Goal: Navigation & Orientation: Find specific page/section

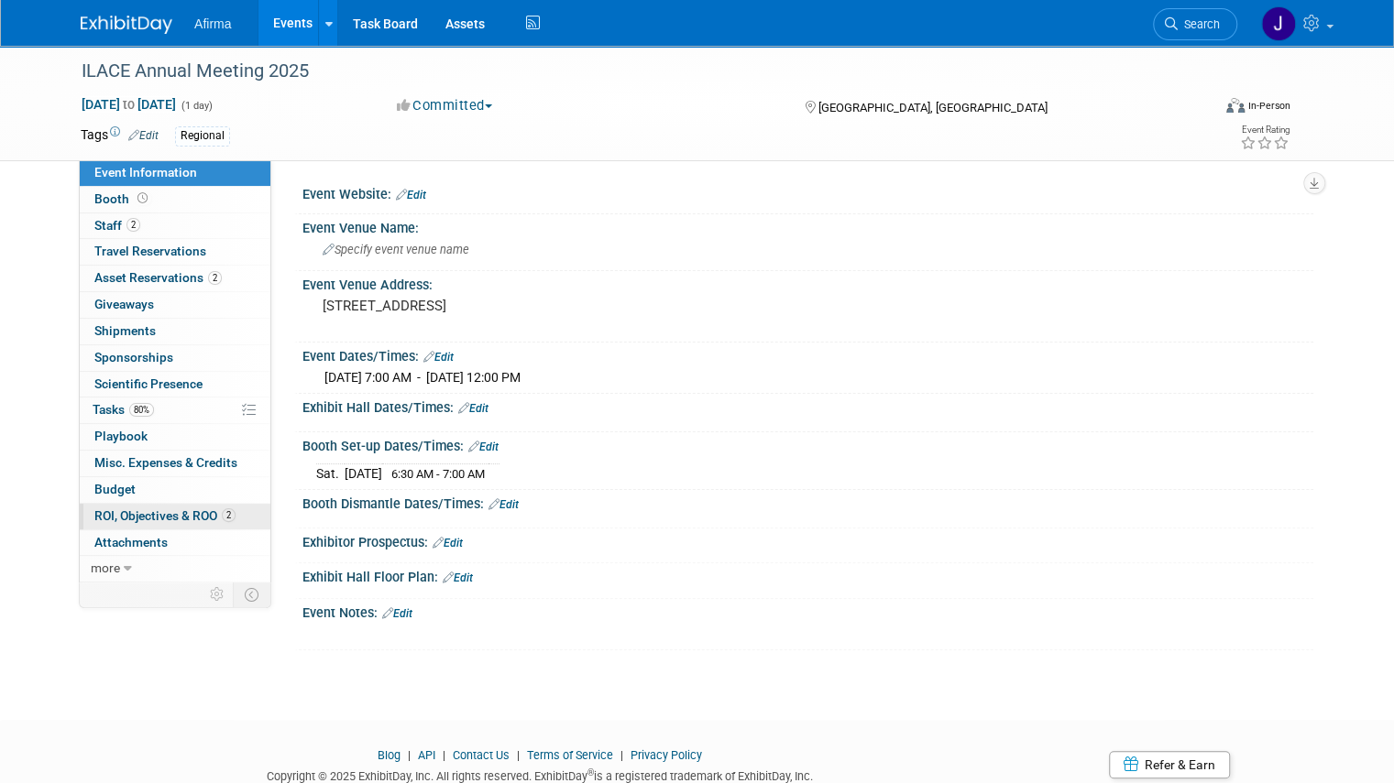
click at [162, 509] on span "ROI, Objectives & ROO 2" at bounding box center [164, 516] width 141 height 15
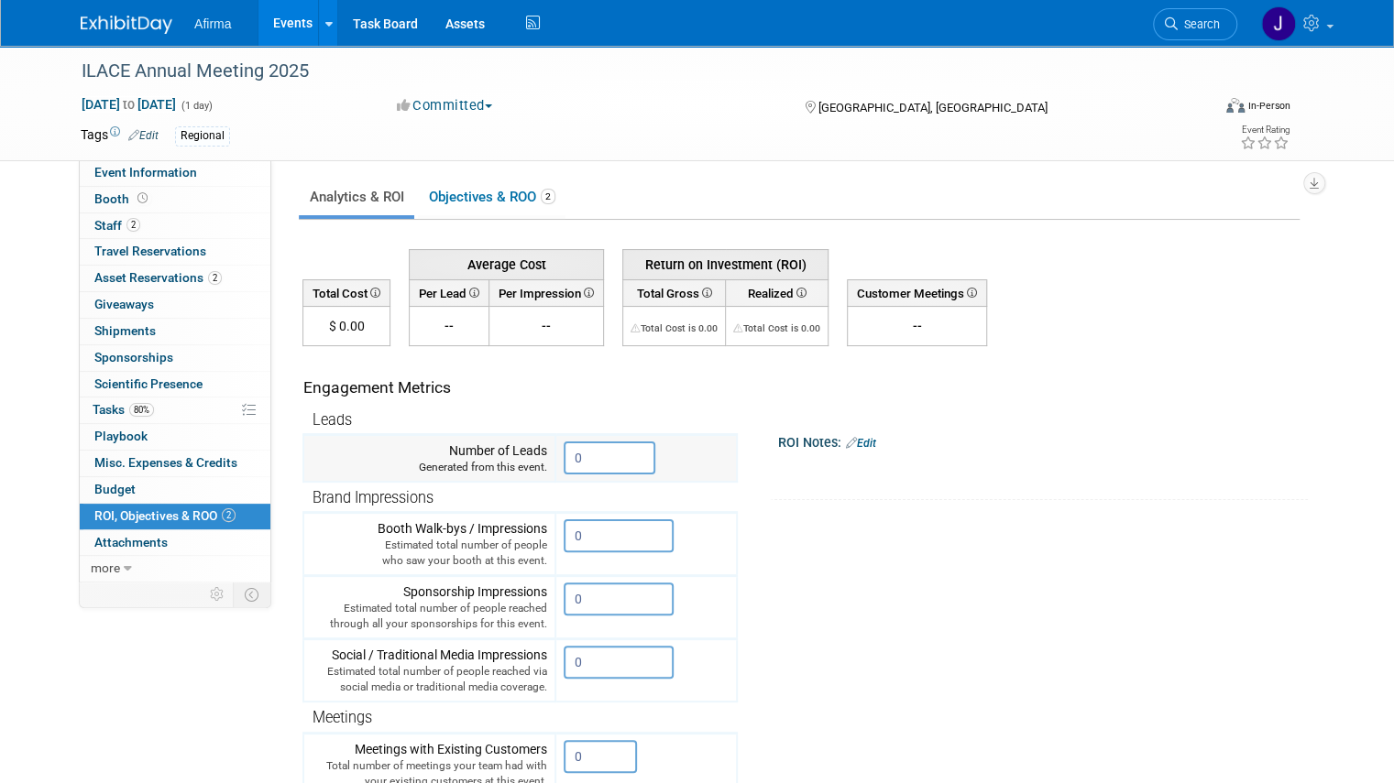
scroll to position [488, 0]
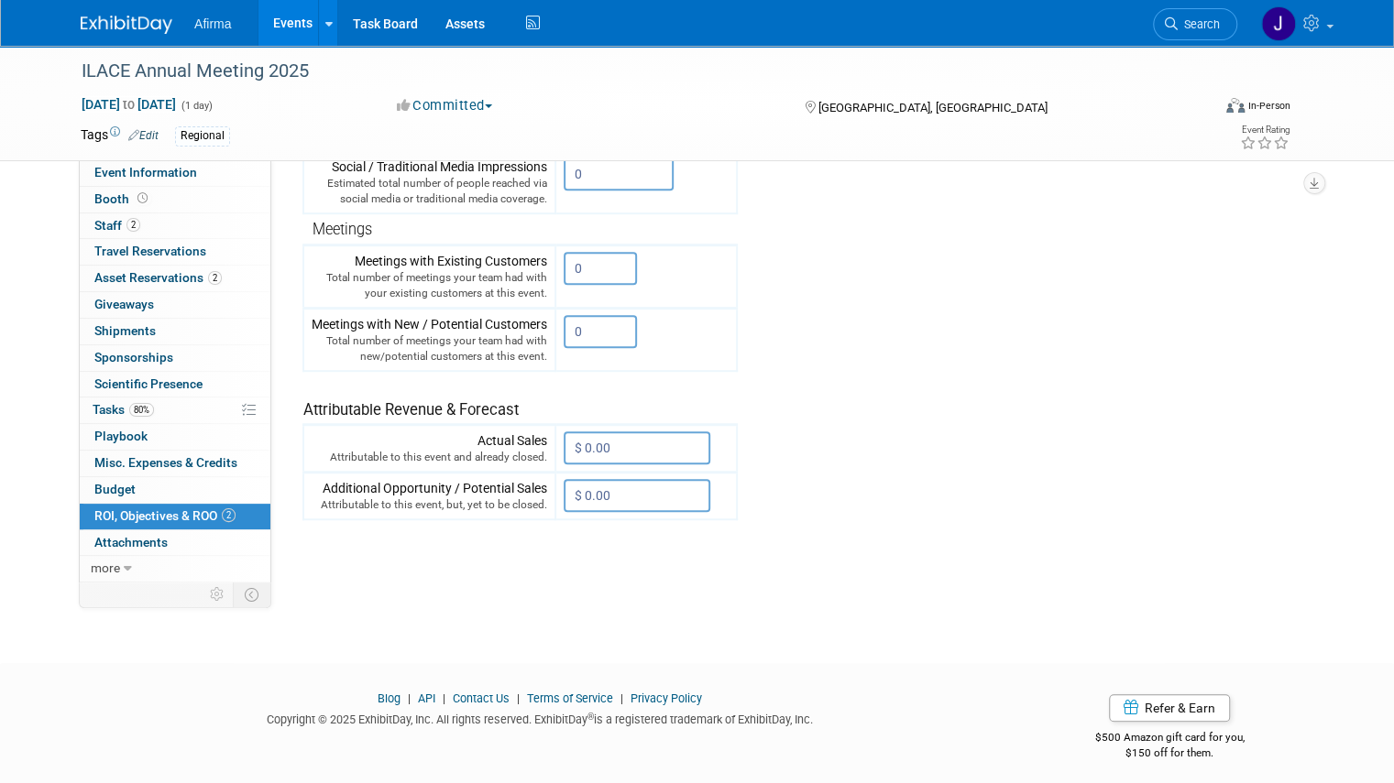
click at [222, 509] on span "2" at bounding box center [229, 516] width 14 height 14
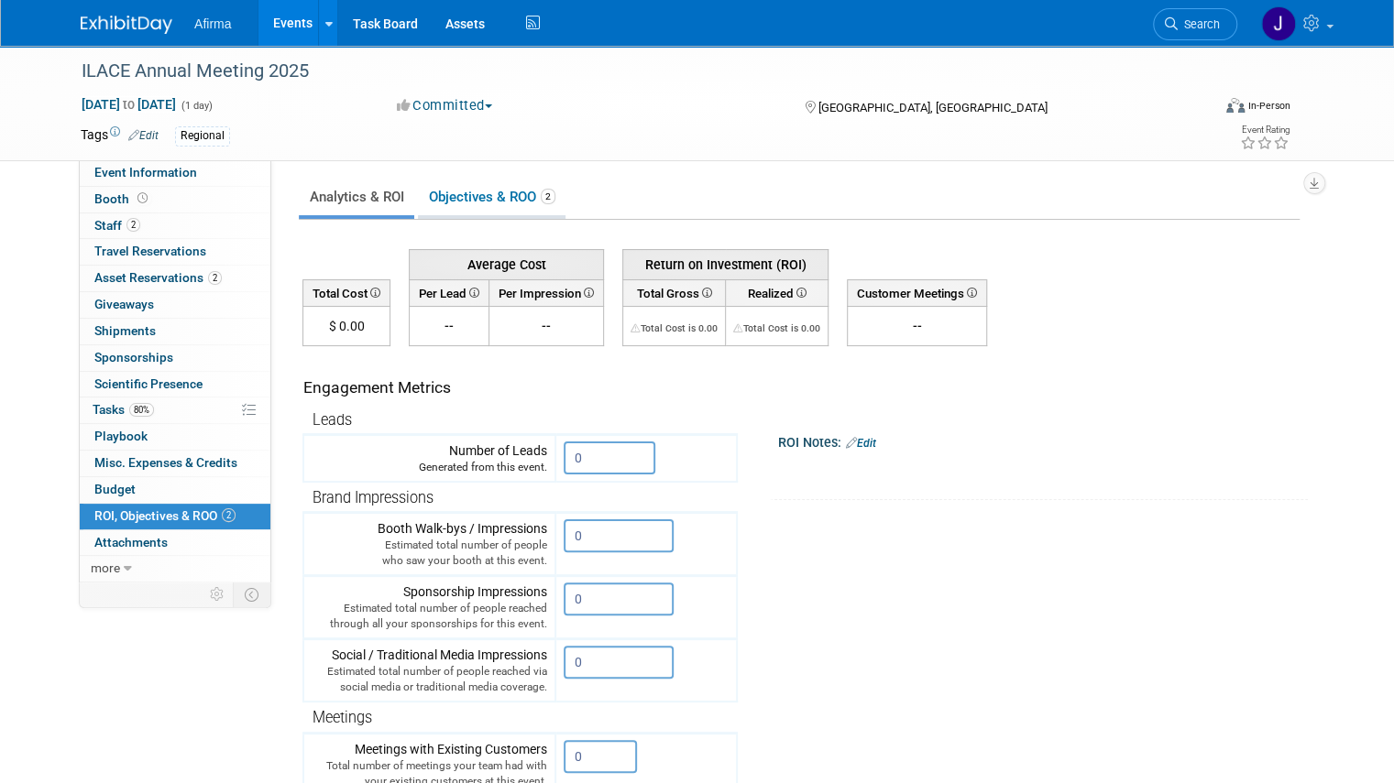
click at [479, 212] on link "Objectives & ROO 2" at bounding box center [492, 198] width 148 height 36
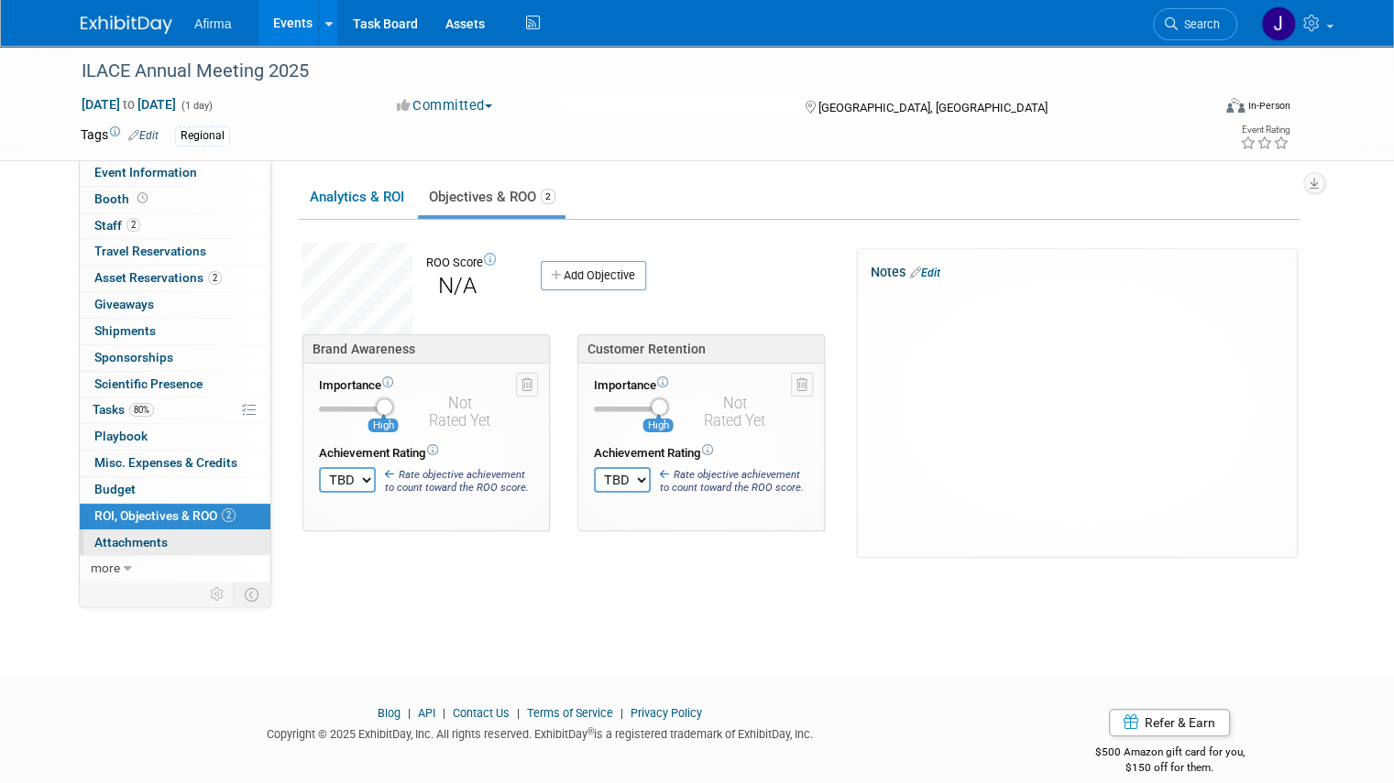
click at [146, 542] on span "Attachments 0" at bounding box center [130, 542] width 73 height 15
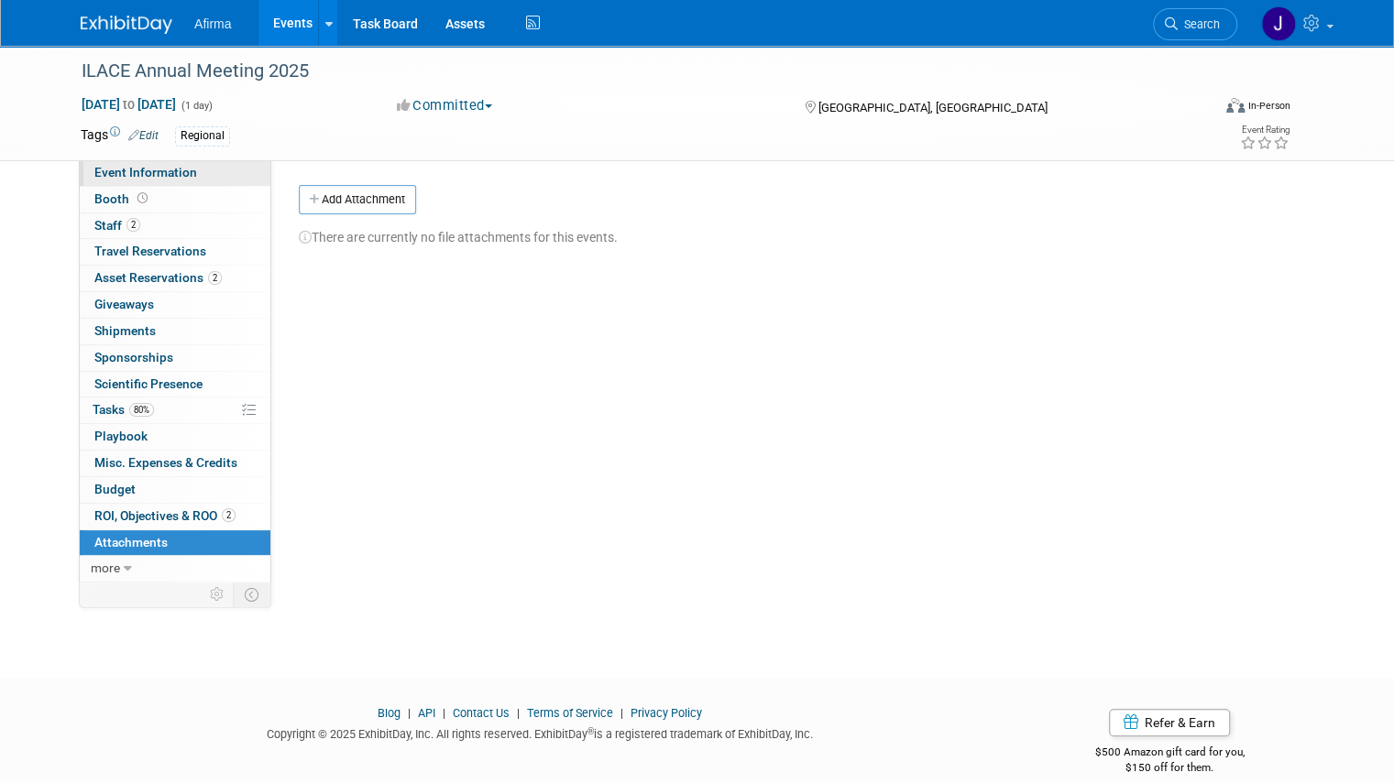
click at [129, 174] on span "Event Information" at bounding box center [145, 172] width 103 height 15
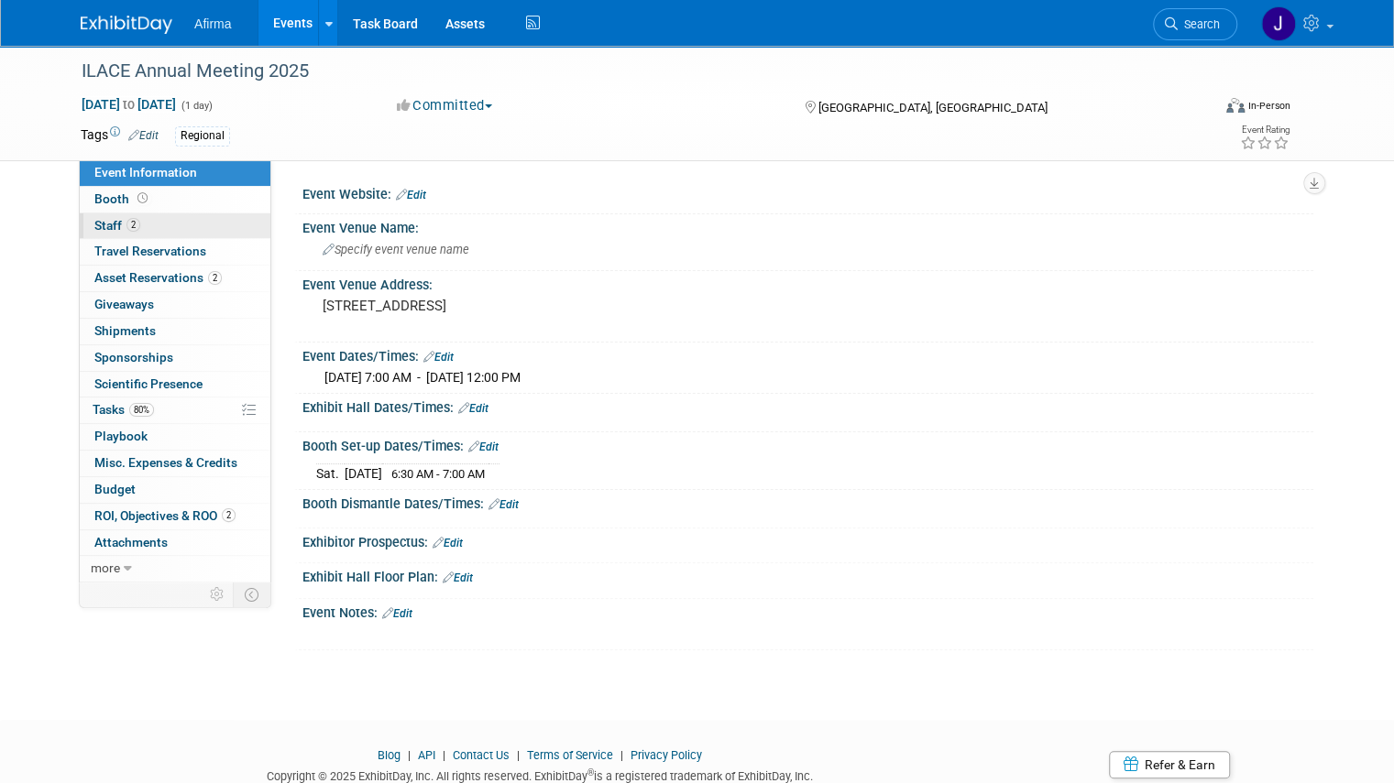
click at [94, 228] on span "Staff 2" at bounding box center [117, 225] width 46 height 15
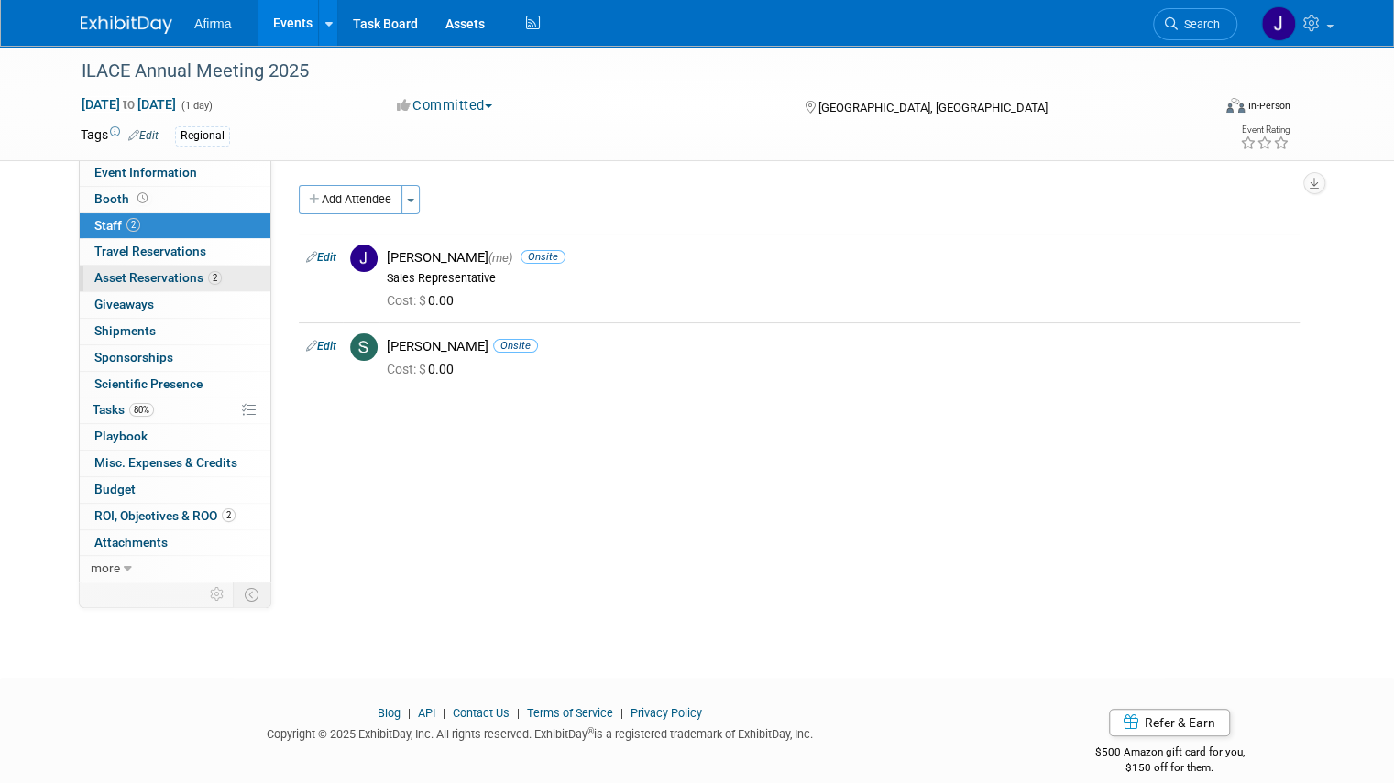
click at [122, 274] on span "Asset Reservations 2" at bounding box center [157, 277] width 127 height 15
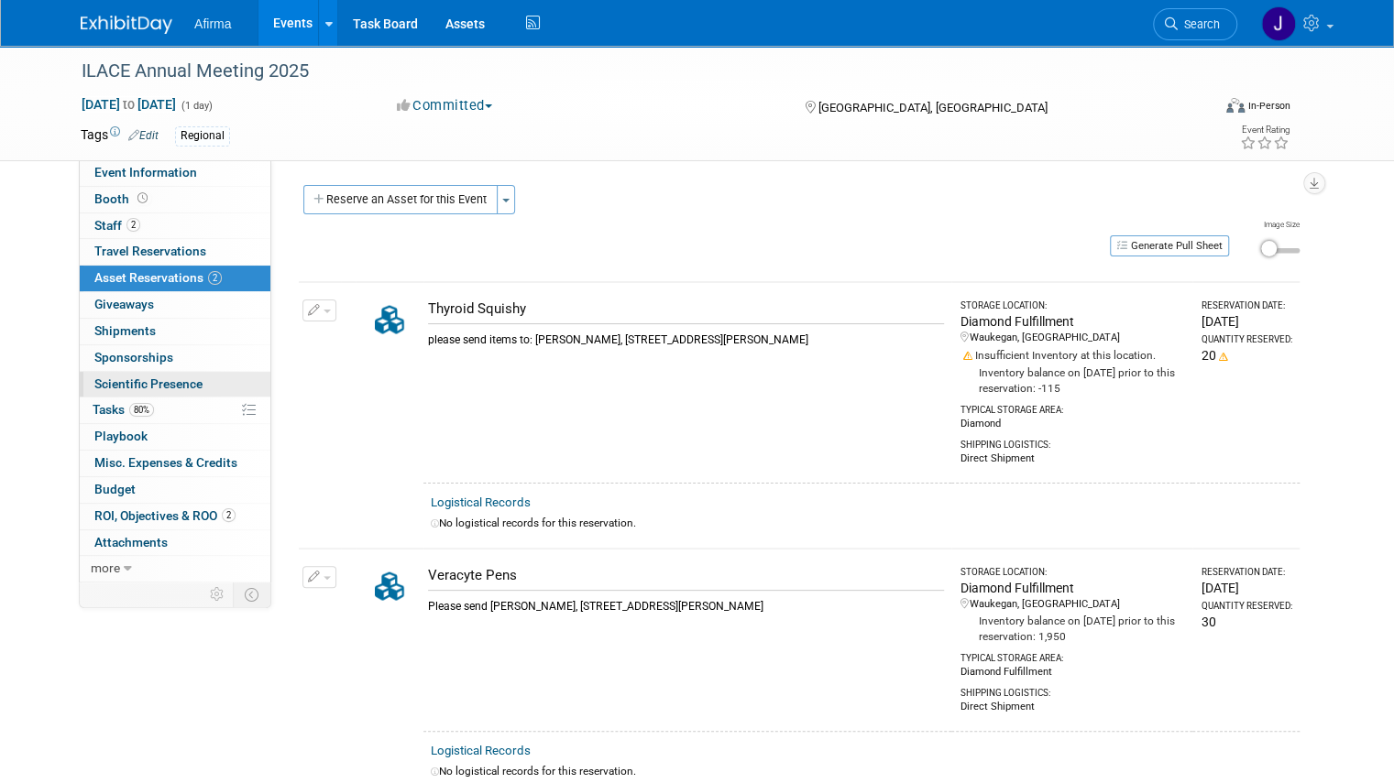
click at [108, 388] on span "Scientific Presence" at bounding box center [148, 384] width 108 height 15
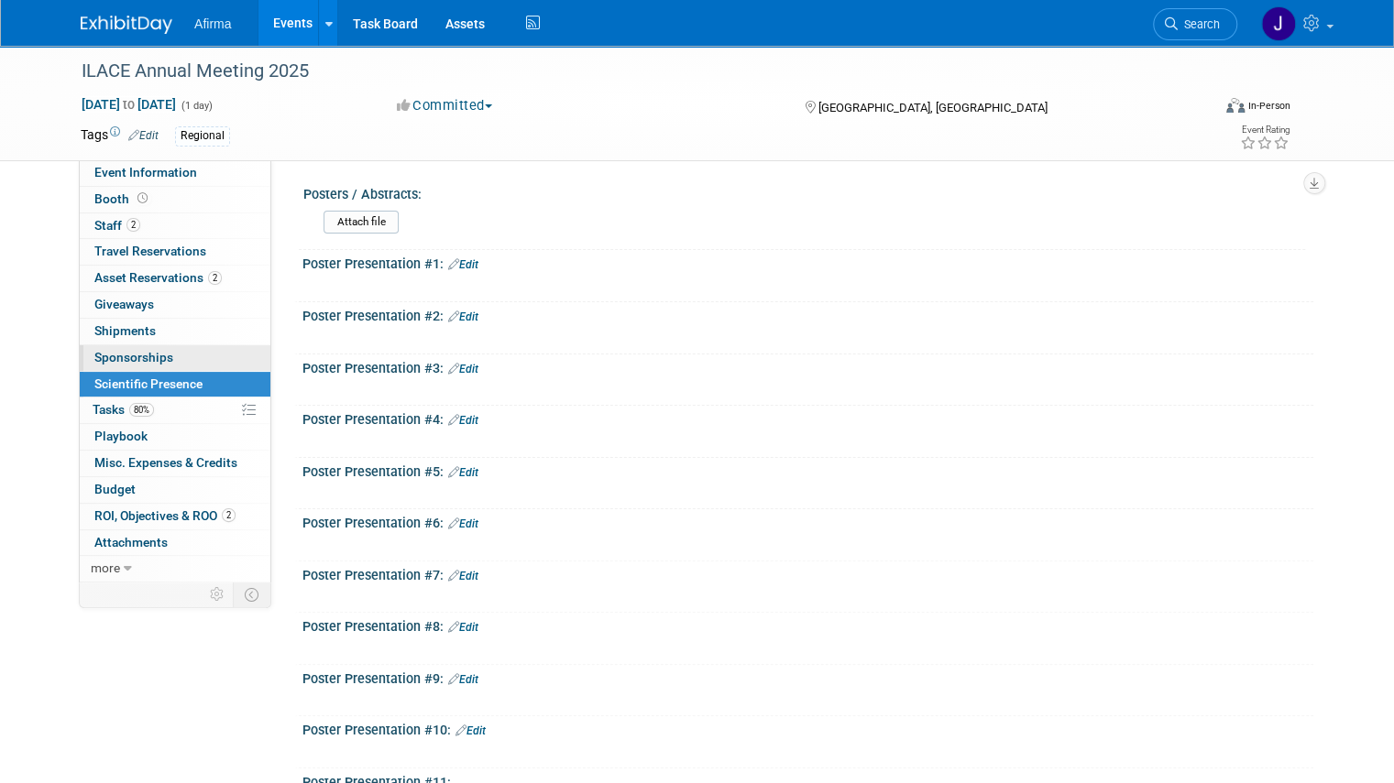
click at [114, 363] on link "0 Sponsorships 0" at bounding box center [175, 358] width 191 height 26
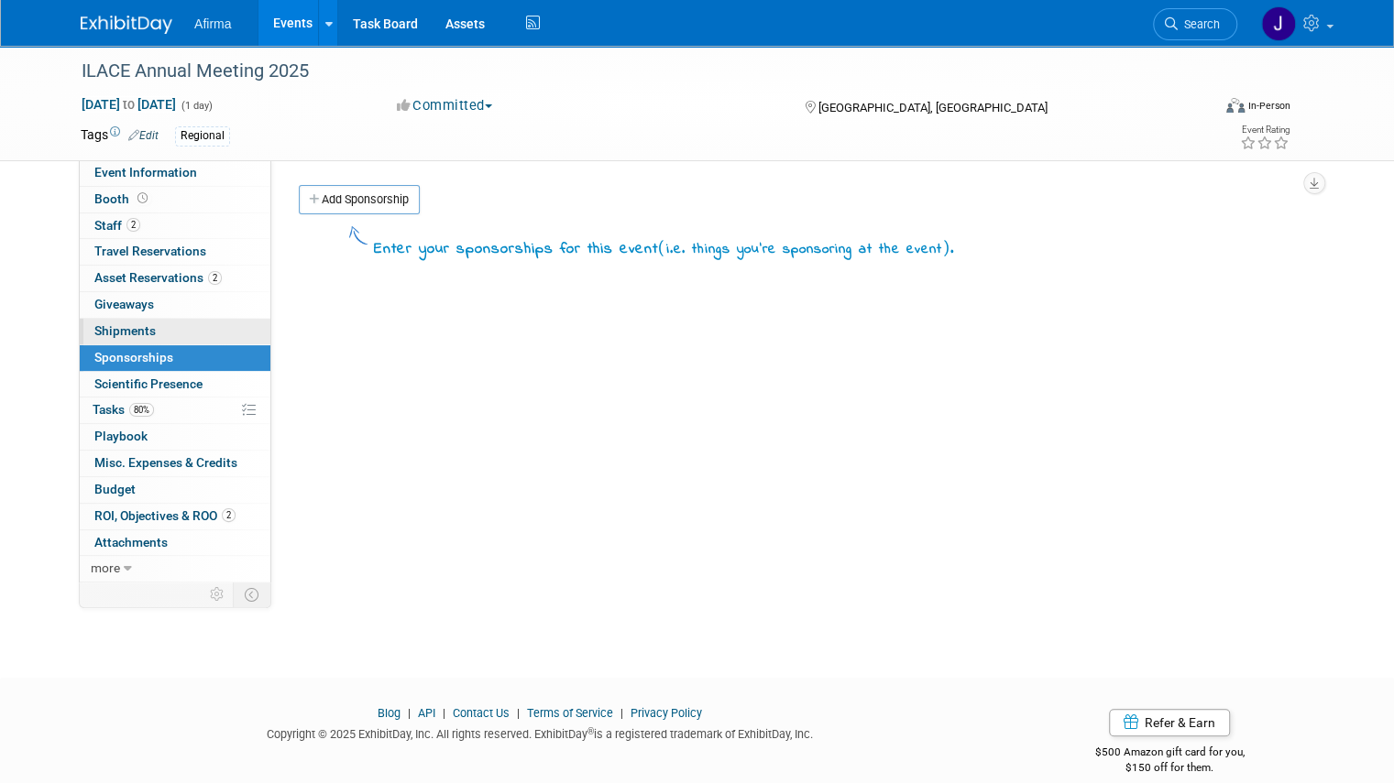
click at [110, 326] on span "Shipments 0" at bounding box center [124, 330] width 61 height 15
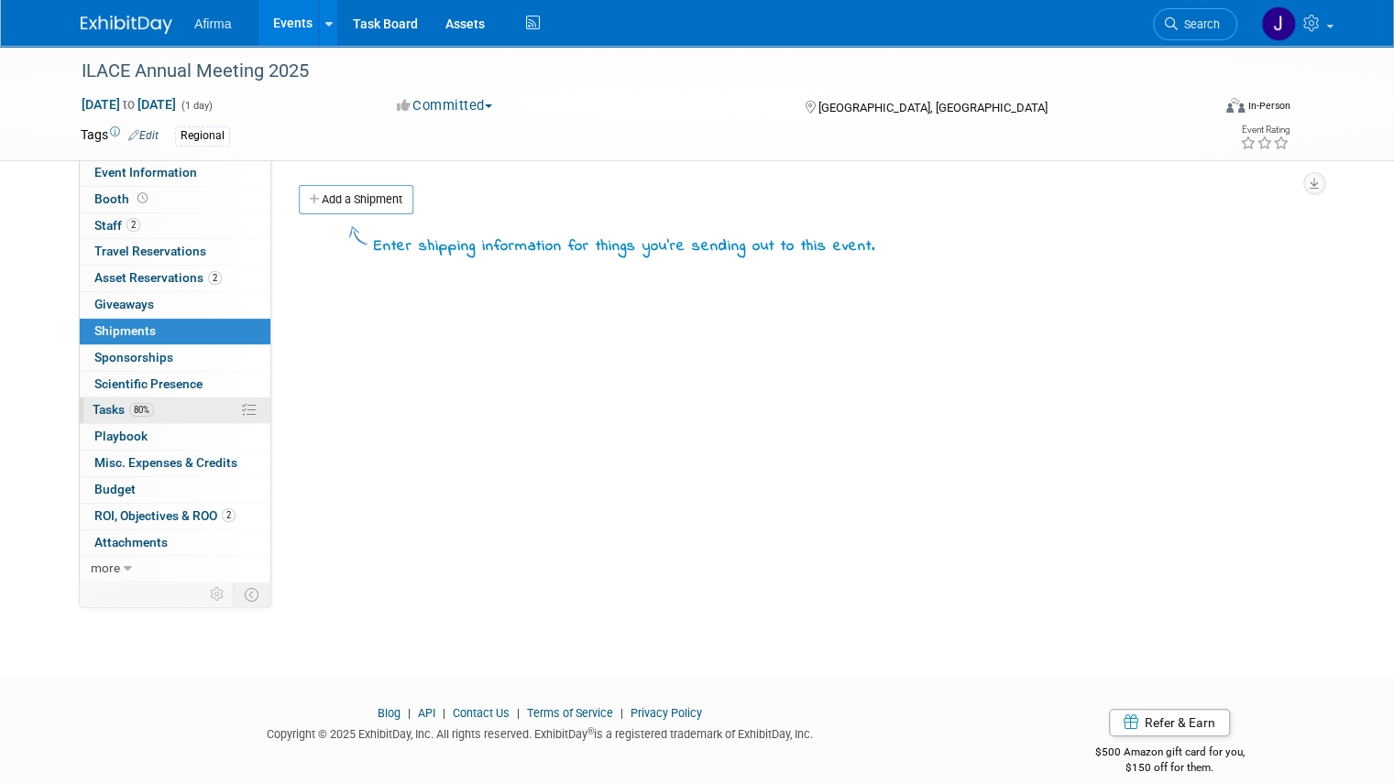
click at [108, 407] on span "Tasks 80%" at bounding box center [123, 409] width 61 height 15
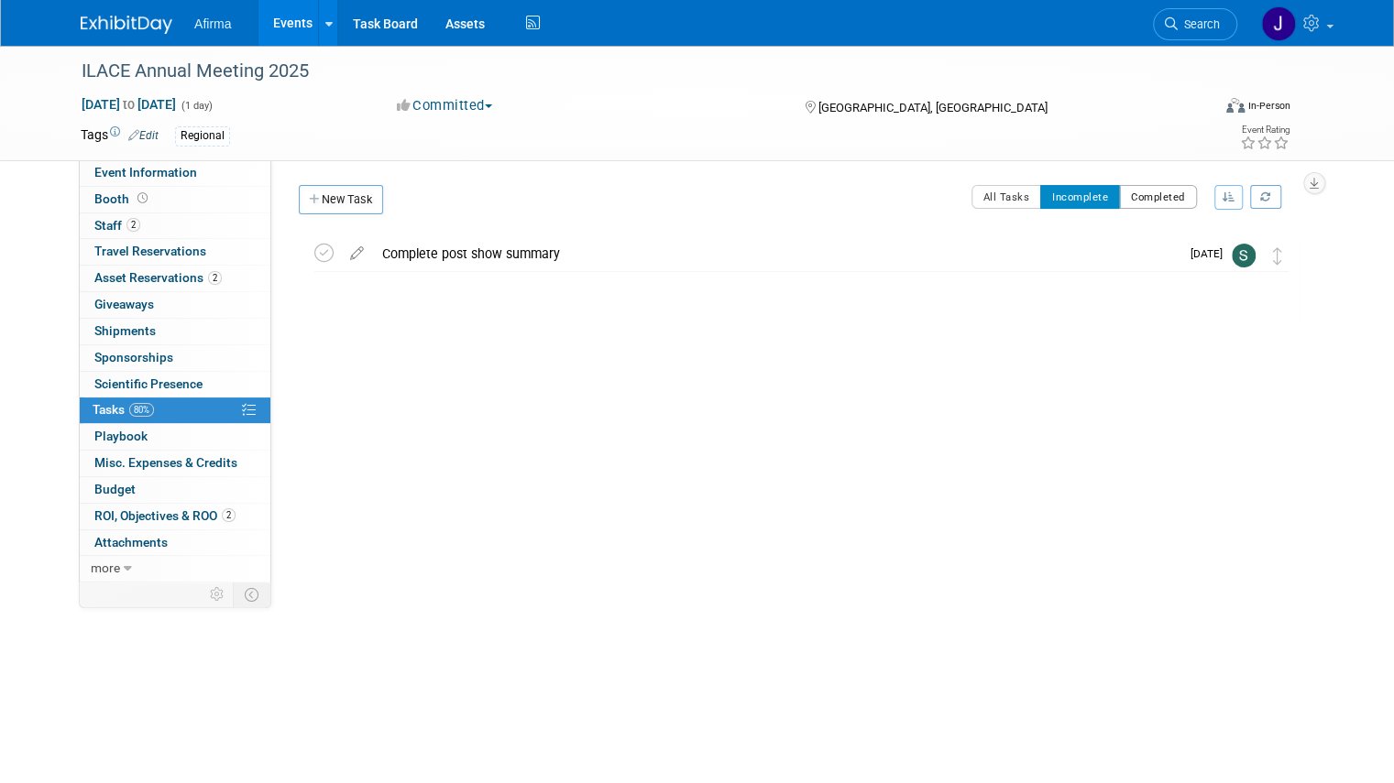
click at [1168, 185] on button "Completed" at bounding box center [1158, 197] width 78 height 24
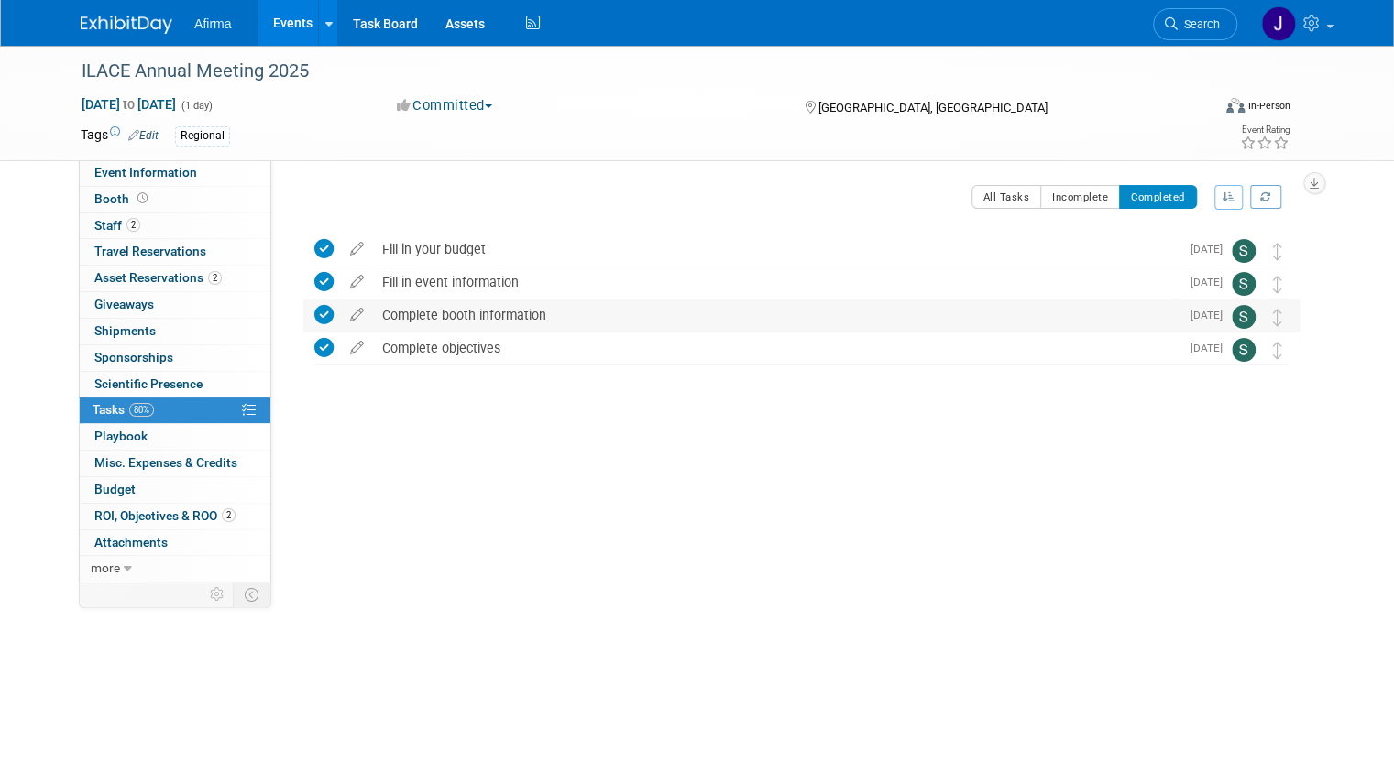
click at [434, 310] on div "Complete booth information" at bounding box center [776, 315] width 806 height 31
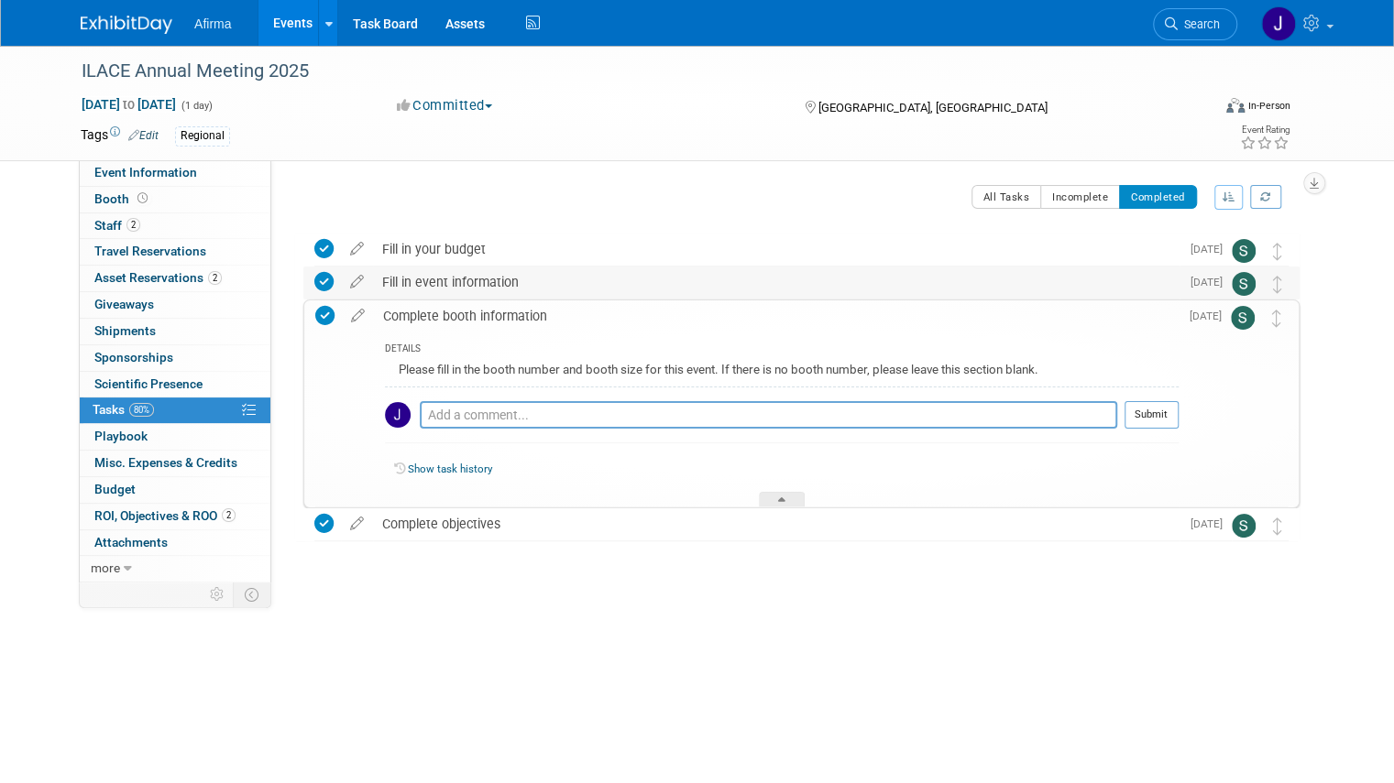
click at [400, 281] on div "Fill in event information" at bounding box center [776, 282] width 806 height 31
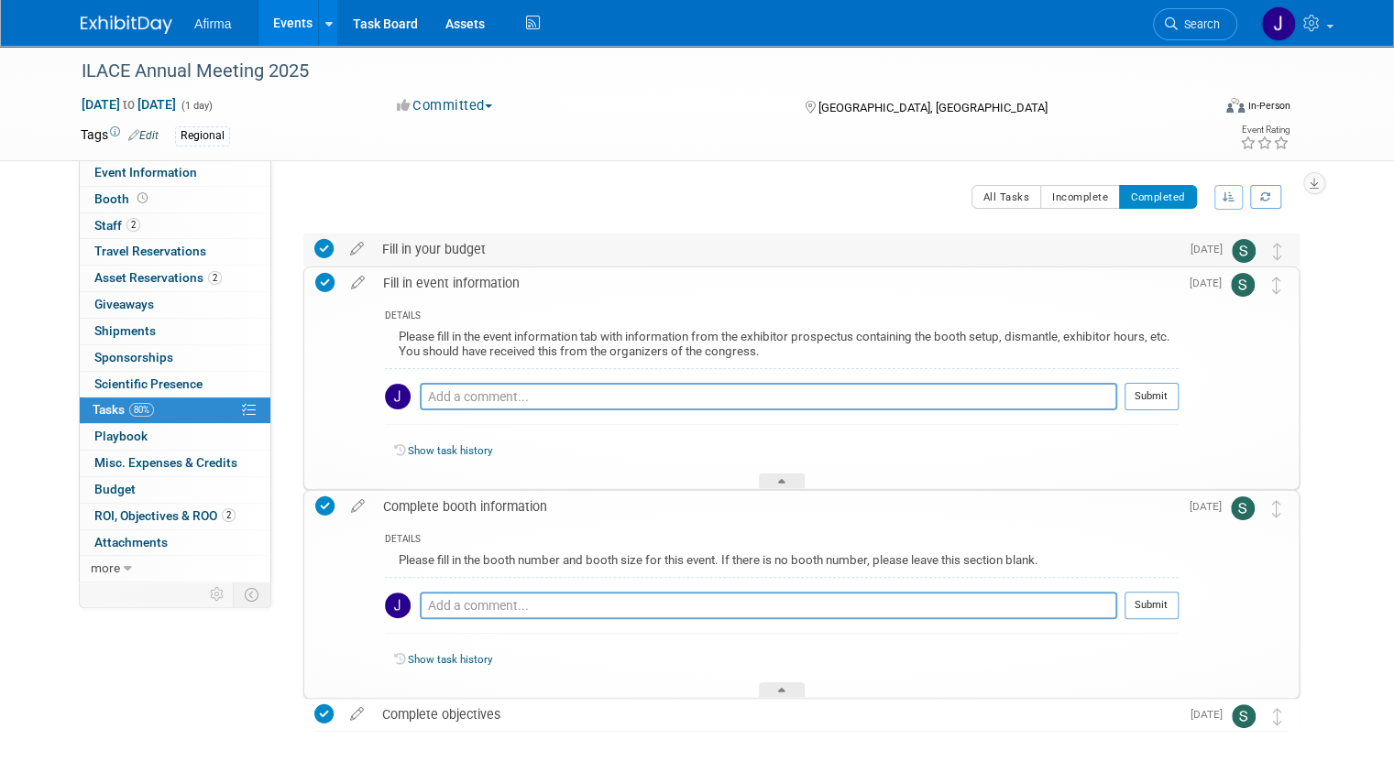
click at [373, 249] on div "Fill in your budget" at bounding box center [776, 249] width 806 height 31
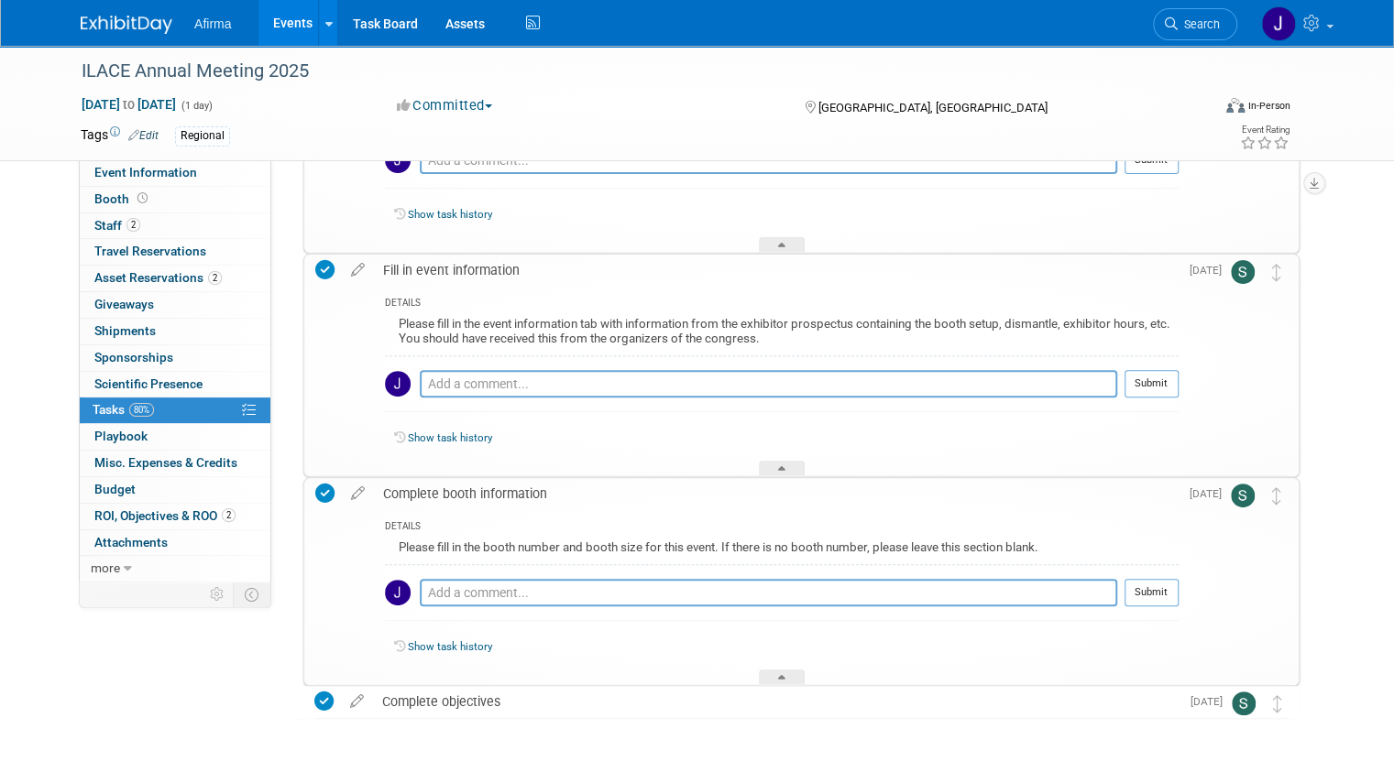
scroll to position [235, 0]
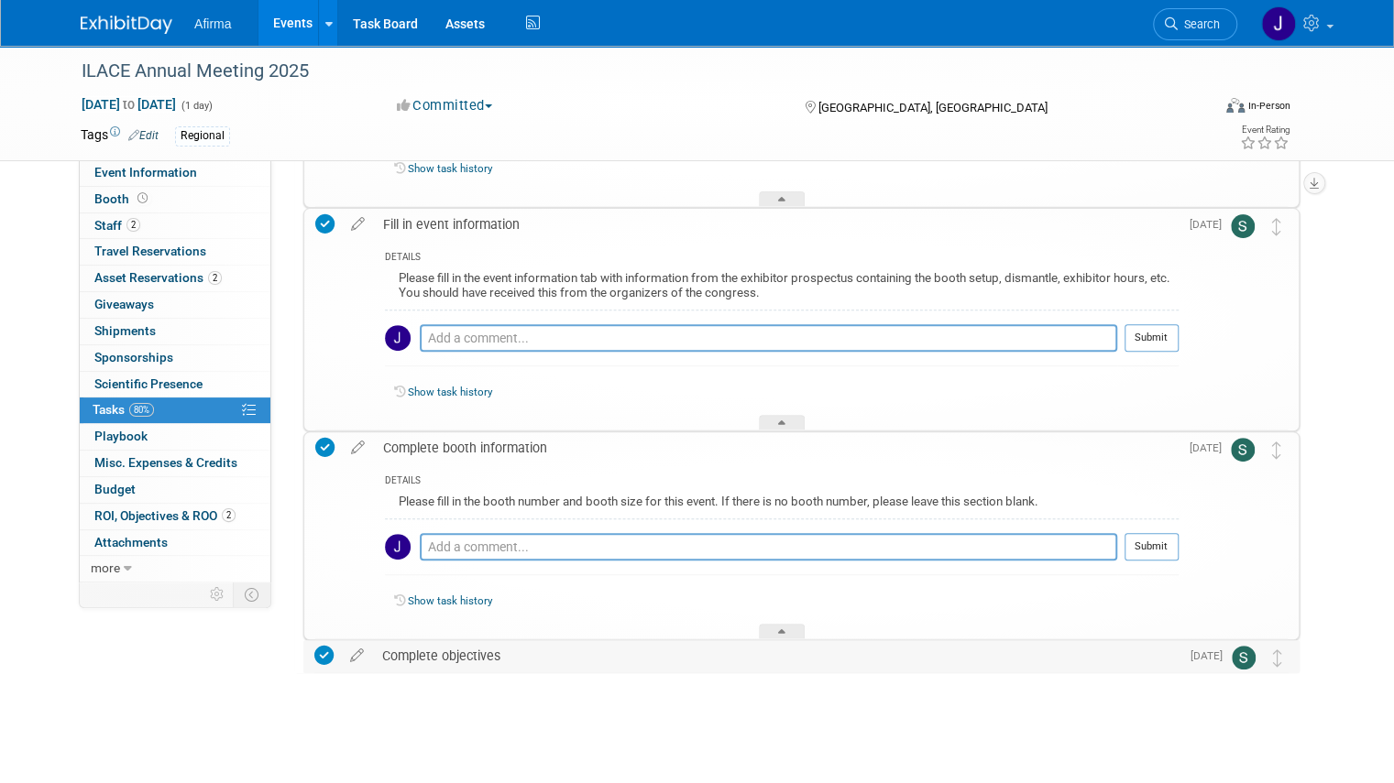
click at [461, 650] on div "Complete objectives" at bounding box center [776, 656] width 806 height 31
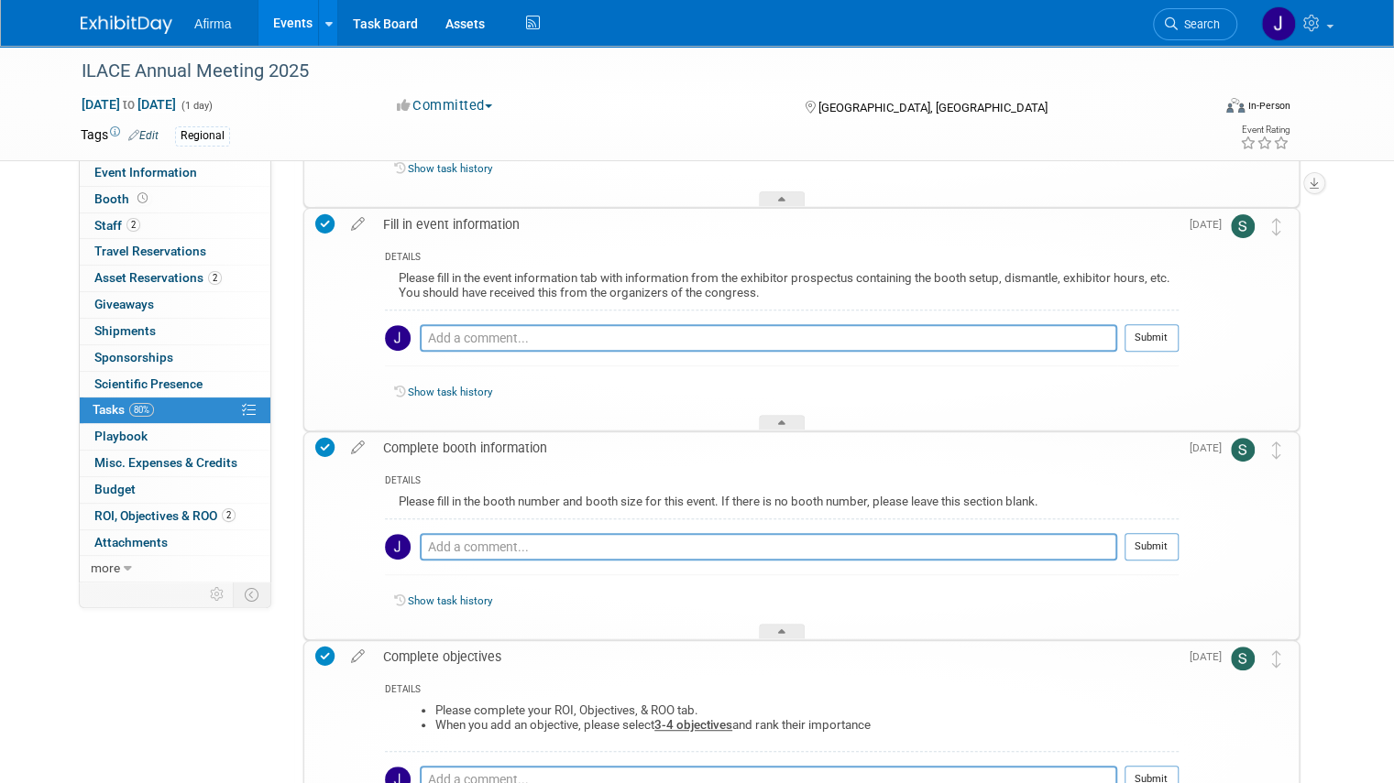
click at [315, 652] on icon at bounding box center [324, 656] width 19 height 19
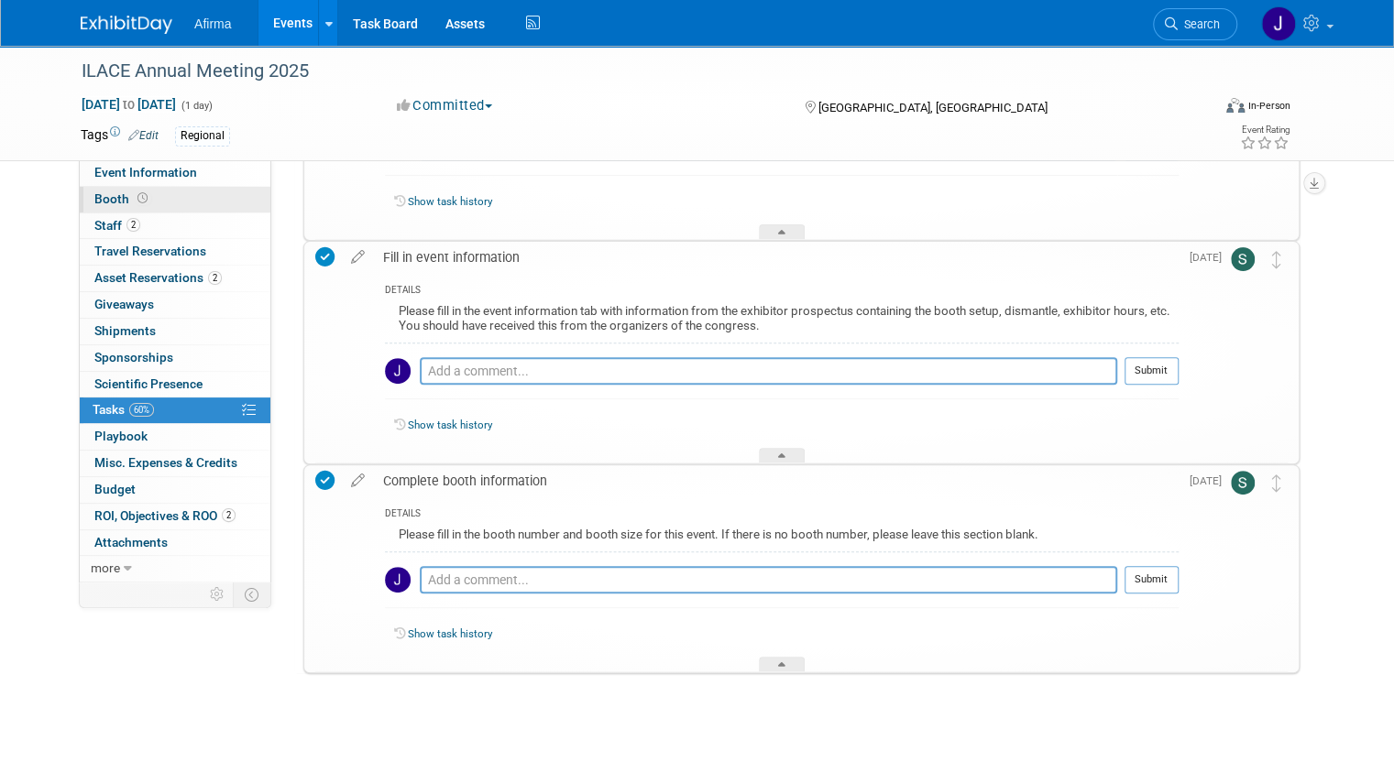
click at [101, 208] on link "Booth" at bounding box center [175, 200] width 191 height 26
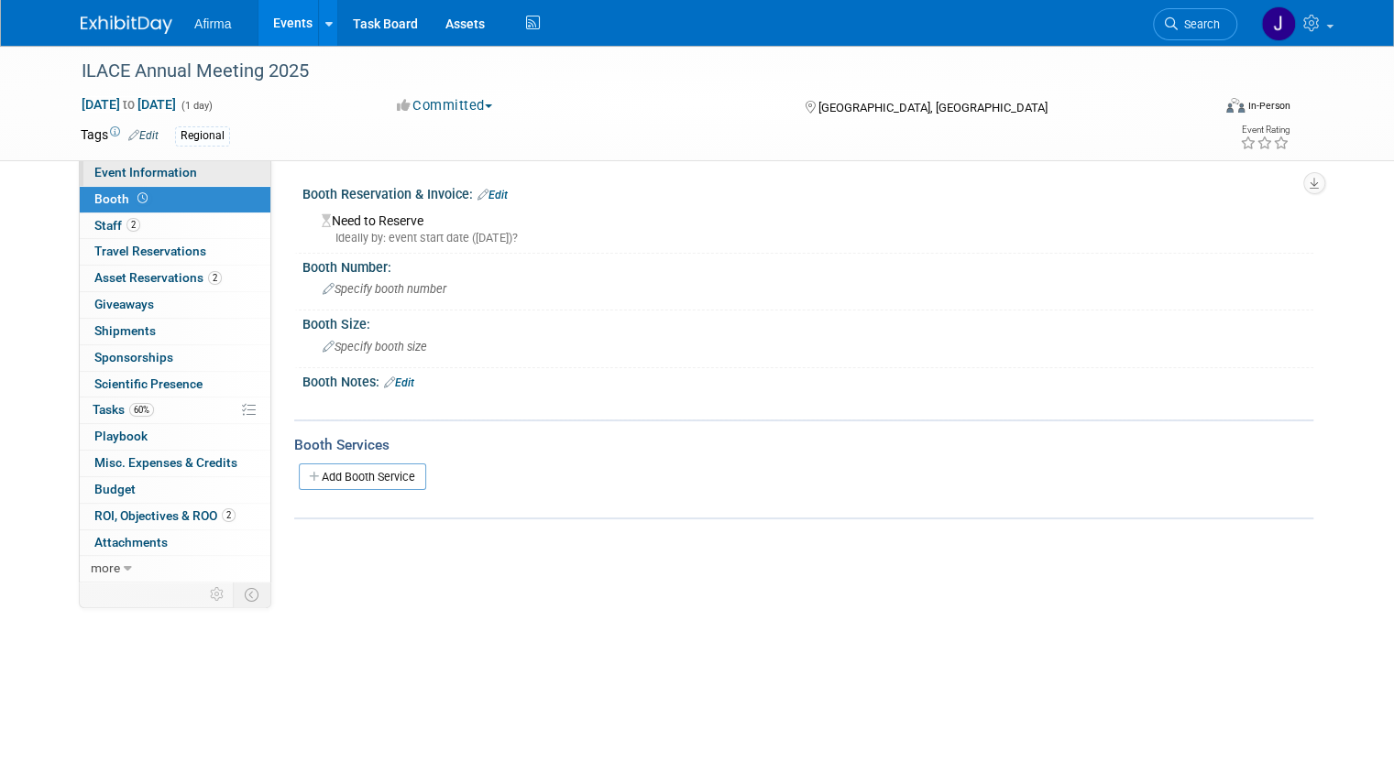
click at [112, 170] on span "Event Information" at bounding box center [145, 172] width 103 height 15
